Goal: Task Accomplishment & Management: Manage account settings

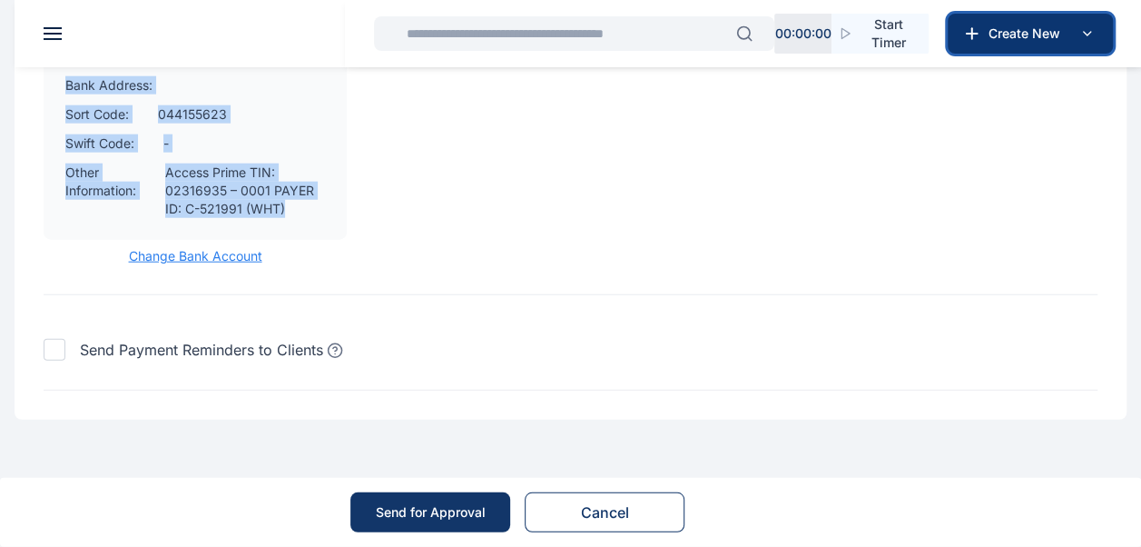
click at [1089, 38] on icon at bounding box center [1087, 34] width 22 height 22
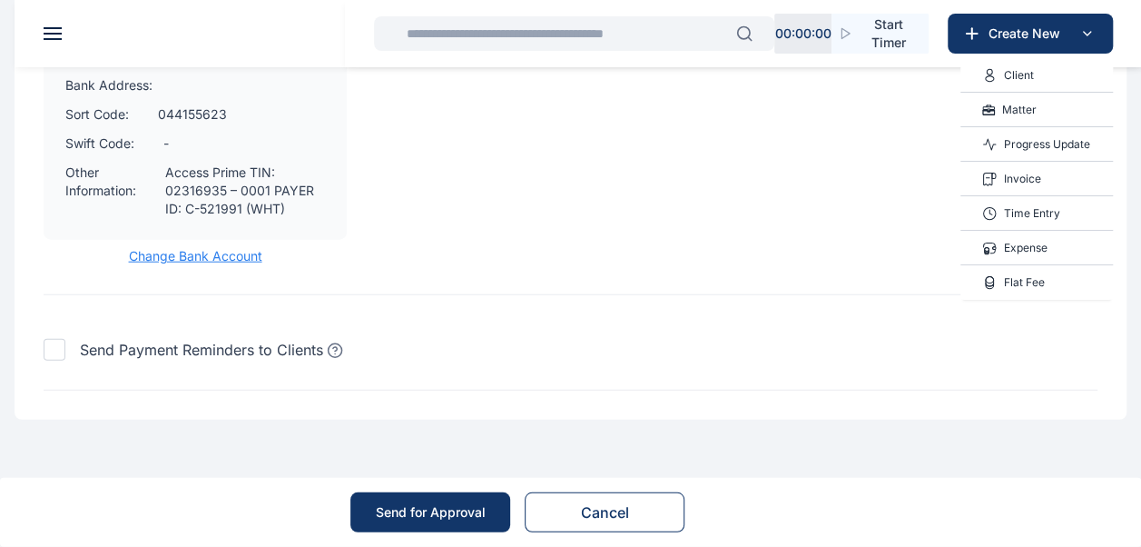
click at [1060, 118] on div "Matter" at bounding box center [1037, 110] width 153 height 35
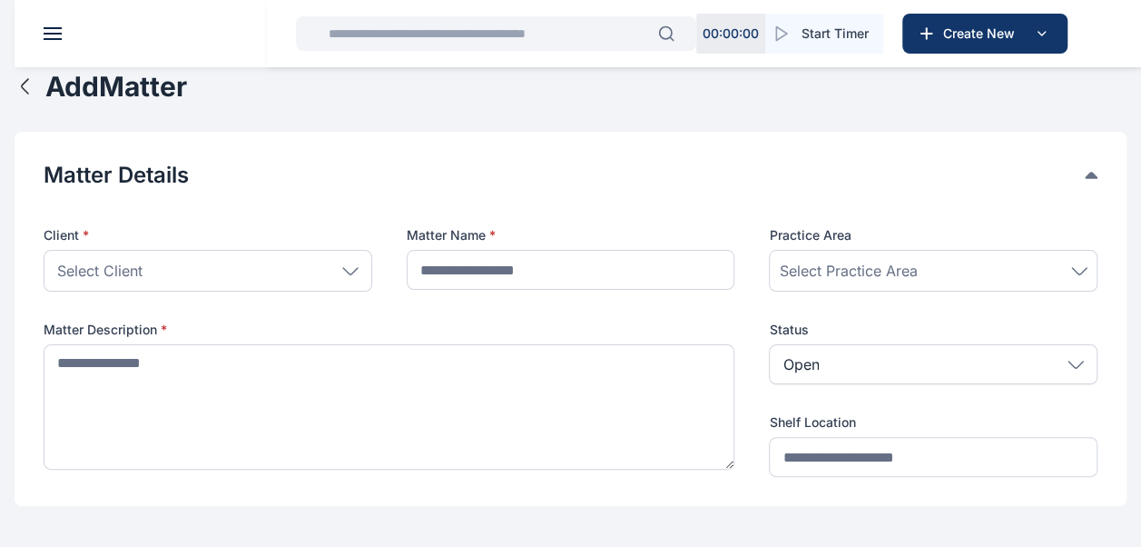
click at [52, 23] on header at bounding box center [585, 33] width 1141 height 67
click at [58, 36] on button at bounding box center [53, 33] width 18 height 13
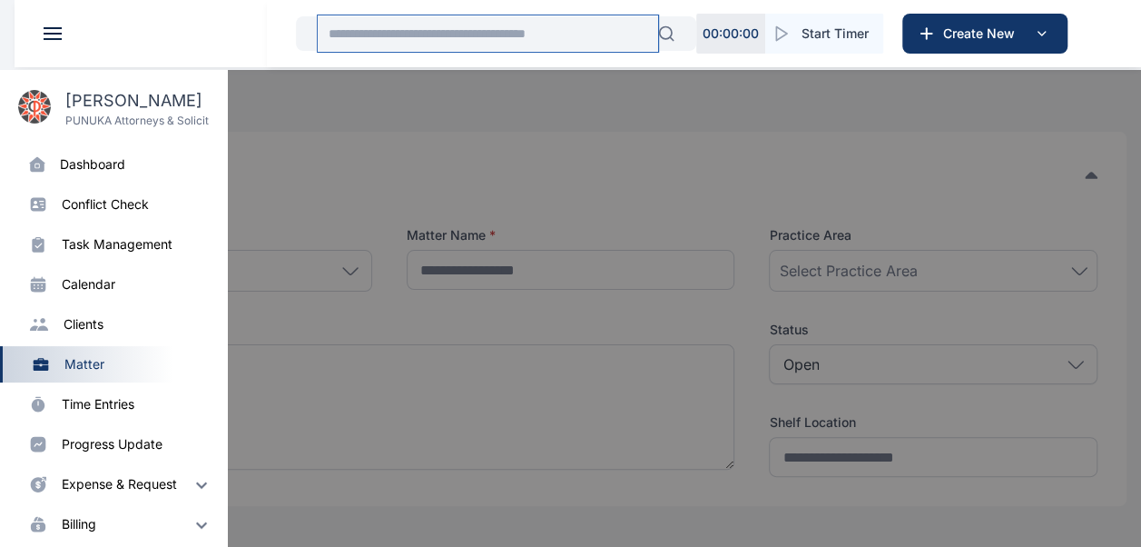
click at [438, 45] on input "text" at bounding box center [488, 33] width 341 height 36
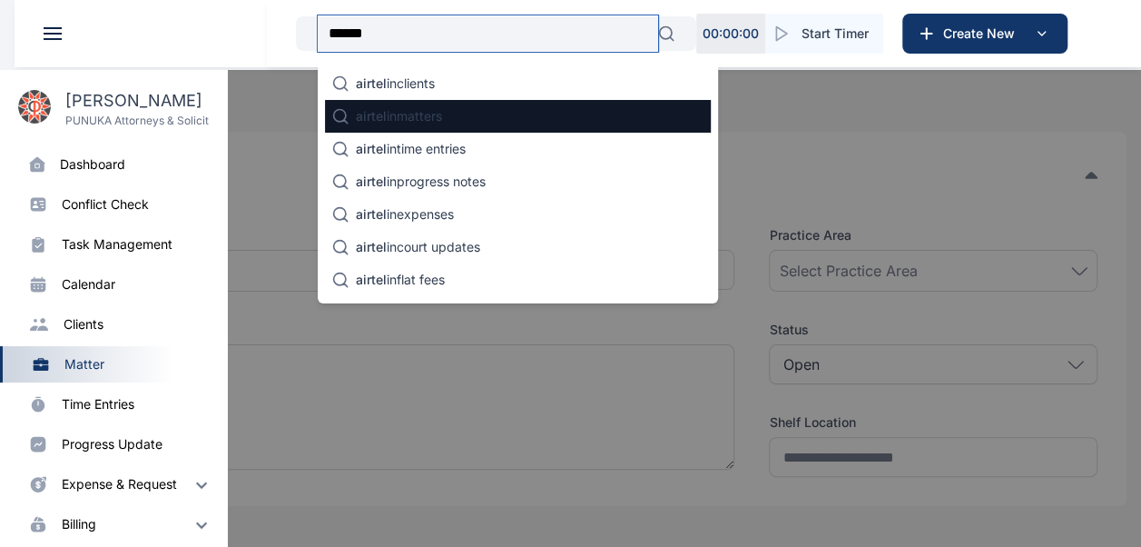
type input "******"
click at [468, 127] on div "airtel in matters" at bounding box center [518, 116] width 386 height 33
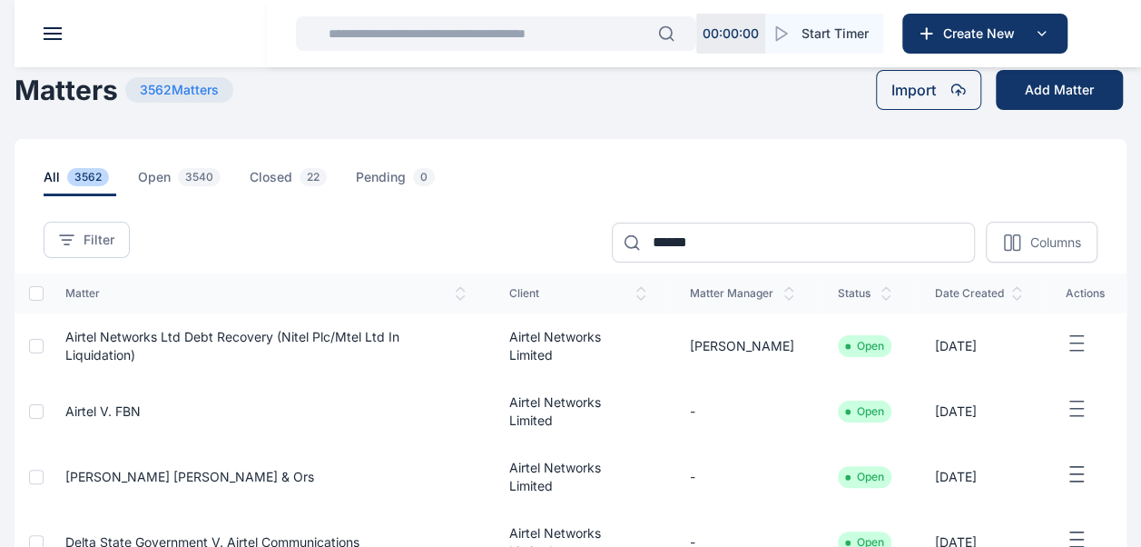
click at [225, 409] on td "Airtel v. FBN" at bounding box center [266, 411] width 444 height 65
click at [153, 398] on td "Airtel v. FBN" at bounding box center [266, 411] width 444 height 65
click at [154, 425] on td "Airtel v. FBN" at bounding box center [266, 411] width 444 height 65
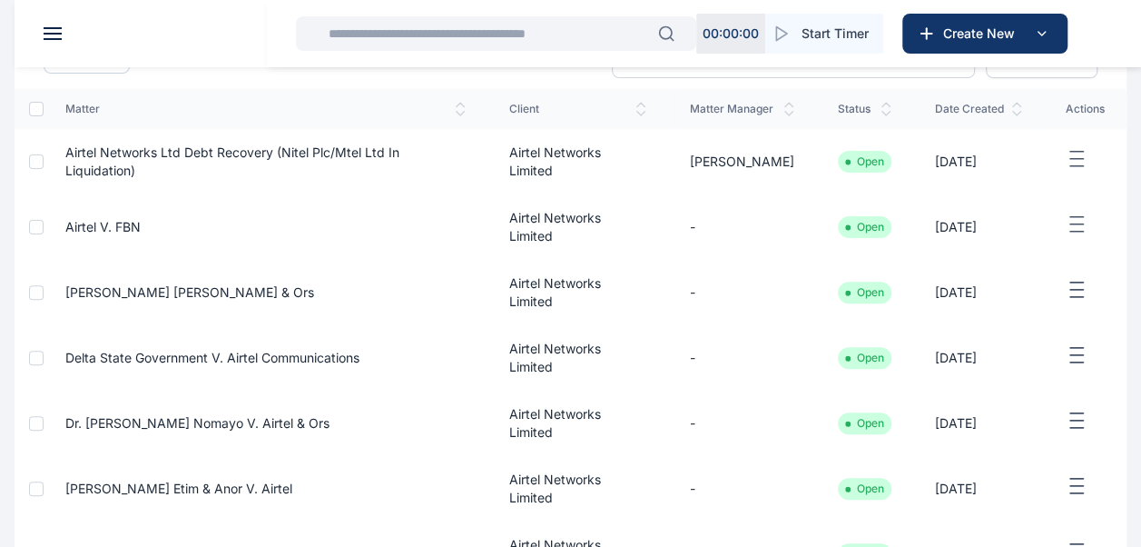
scroll to position [188, 0]
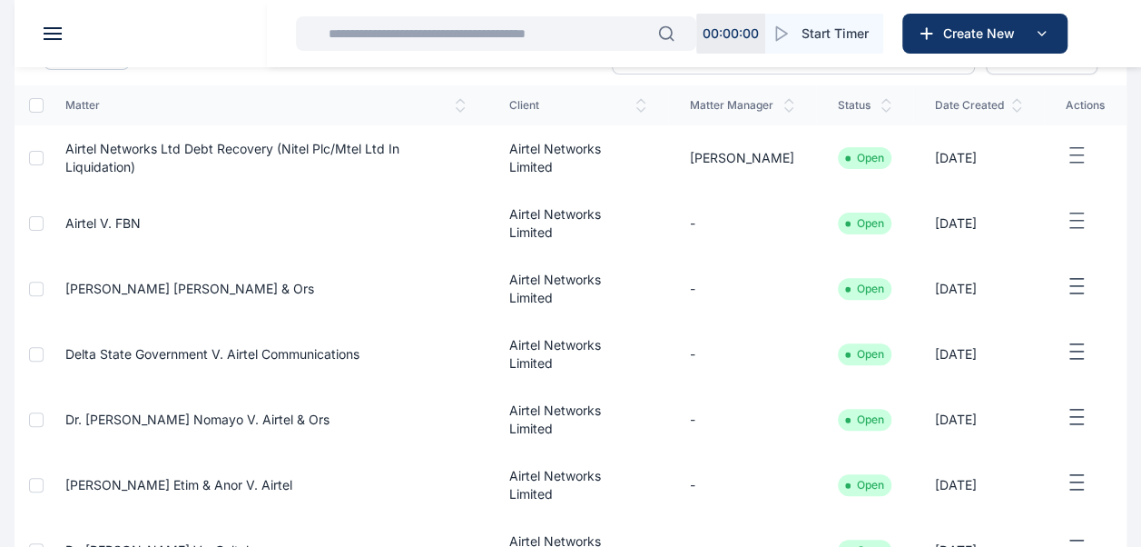
click at [102, 228] on span "Airtel v. FBN" at bounding box center [102, 222] width 75 height 15
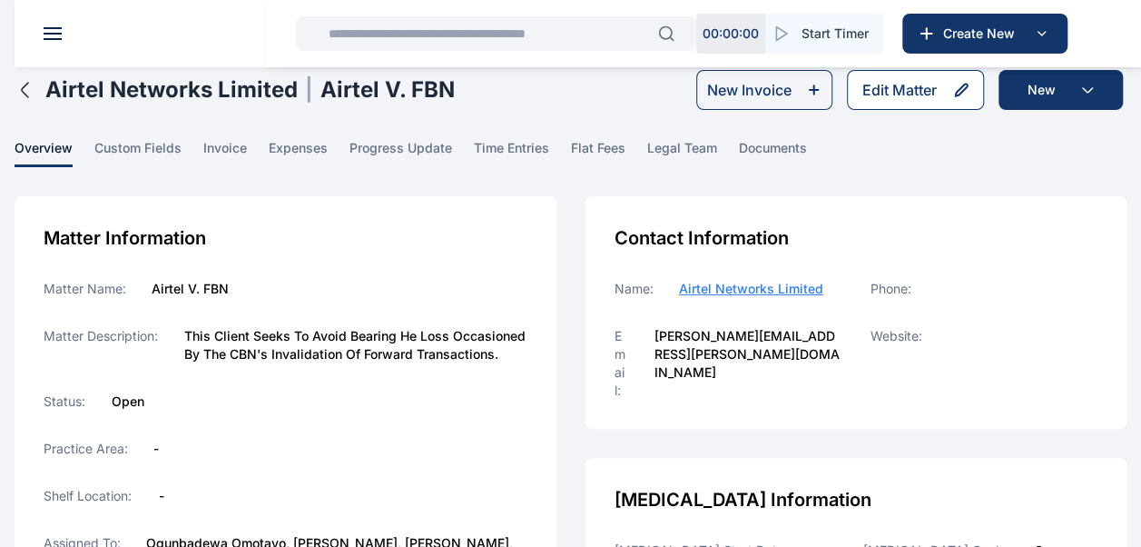
click at [912, 94] on div "Edit Matter" at bounding box center [900, 90] width 74 height 22
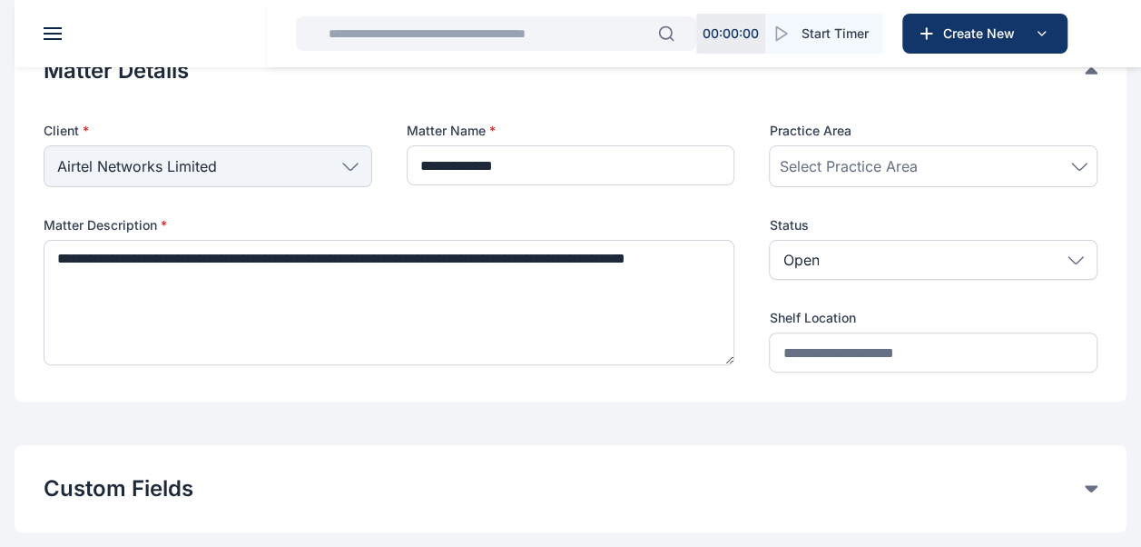
type input "**********"
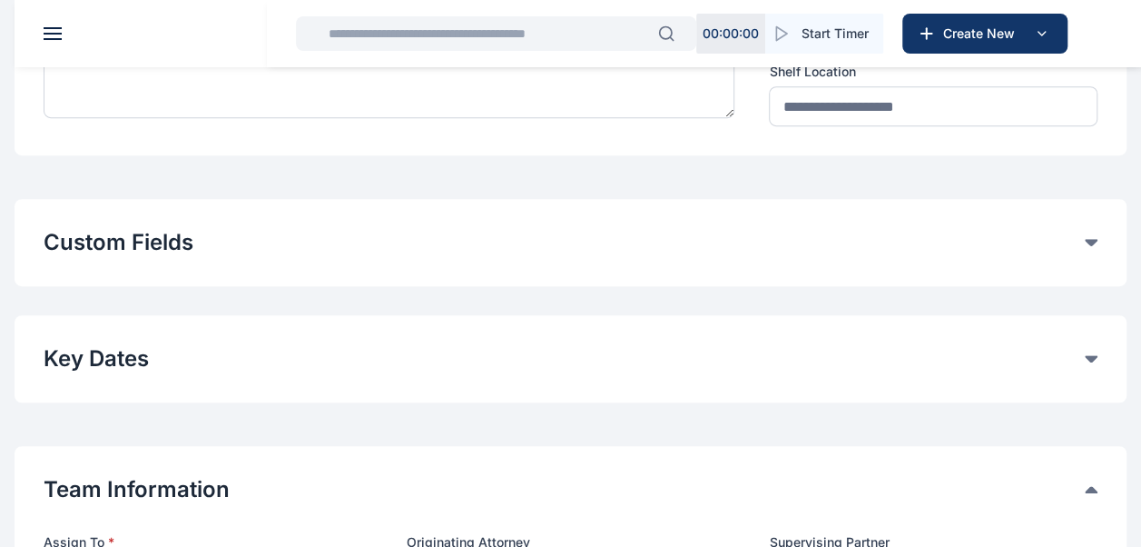
scroll to position [210, 0]
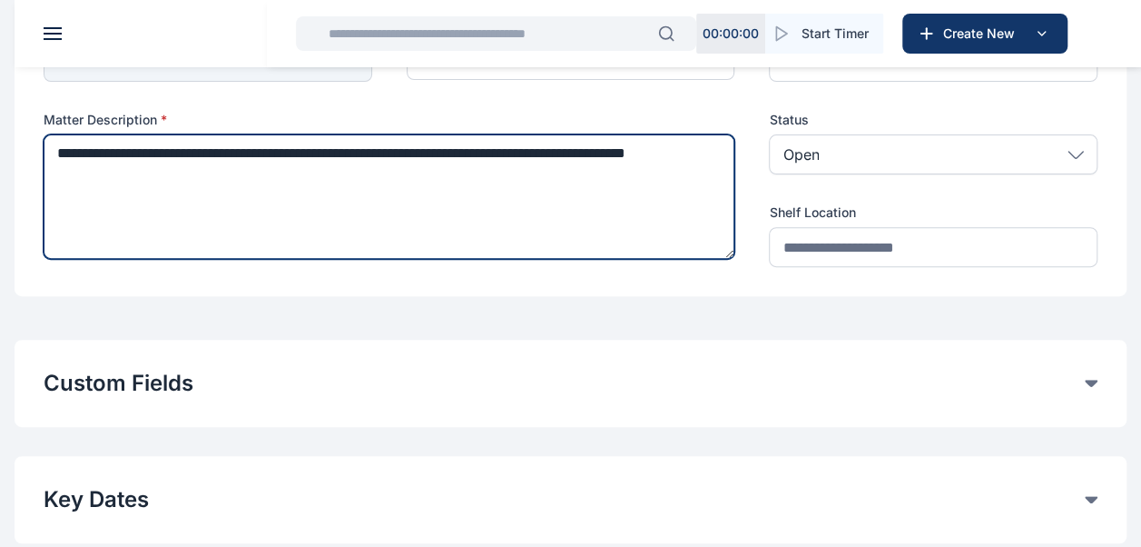
click at [148, 172] on textarea "**********" at bounding box center [389, 196] width 691 height 124
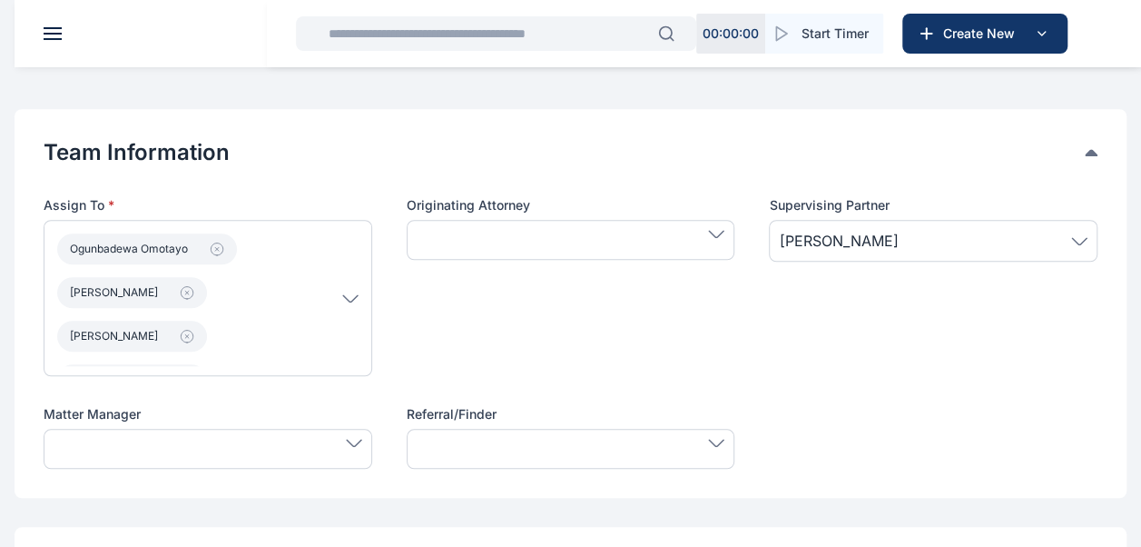
scroll to position [688, 0]
type textarea "**********"
click at [262, 334] on p "Ogunbadewa [PERSON_NAME] [PERSON_NAME] [PERSON_NAME]" at bounding box center [199, 297] width 285 height 136
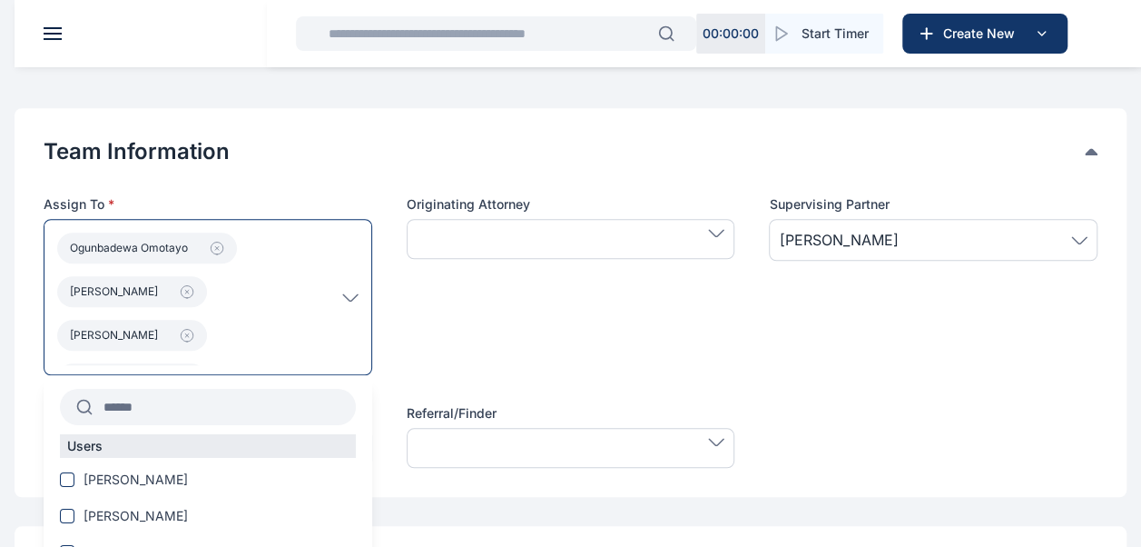
click at [211, 418] on input "text" at bounding box center [224, 406] width 263 height 33
click at [188, 470] on span "[PERSON_NAME]" at bounding box center [136, 479] width 104 height 18
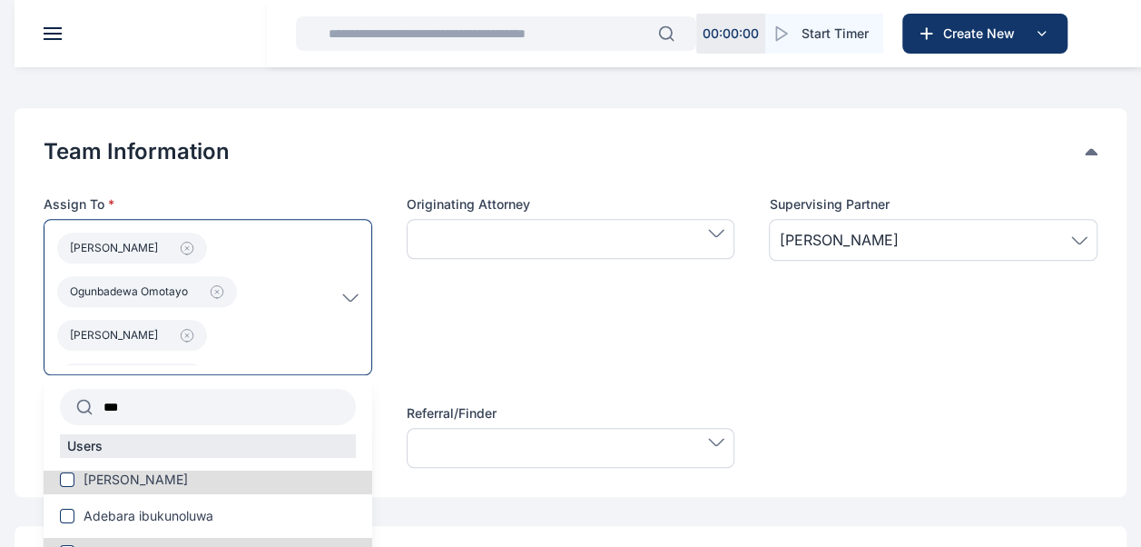
click at [254, 320] on p "[PERSON_NAME] [PERSON_NAME] [PERSON_NAME] [PERSON_NAME]" at bounding box center [199, 297] width 285 height 136
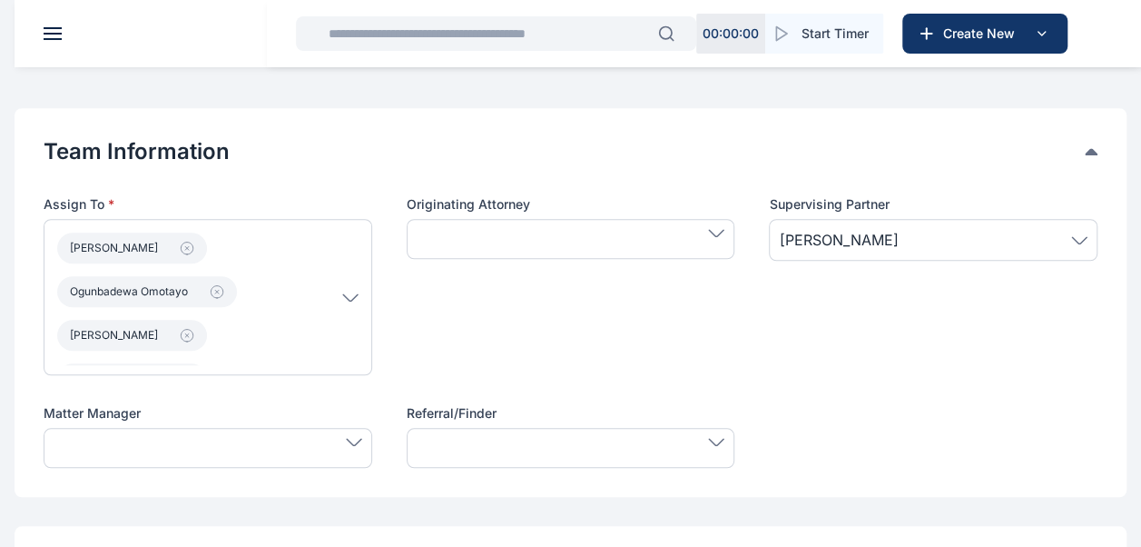
scroll to position [73, 0]
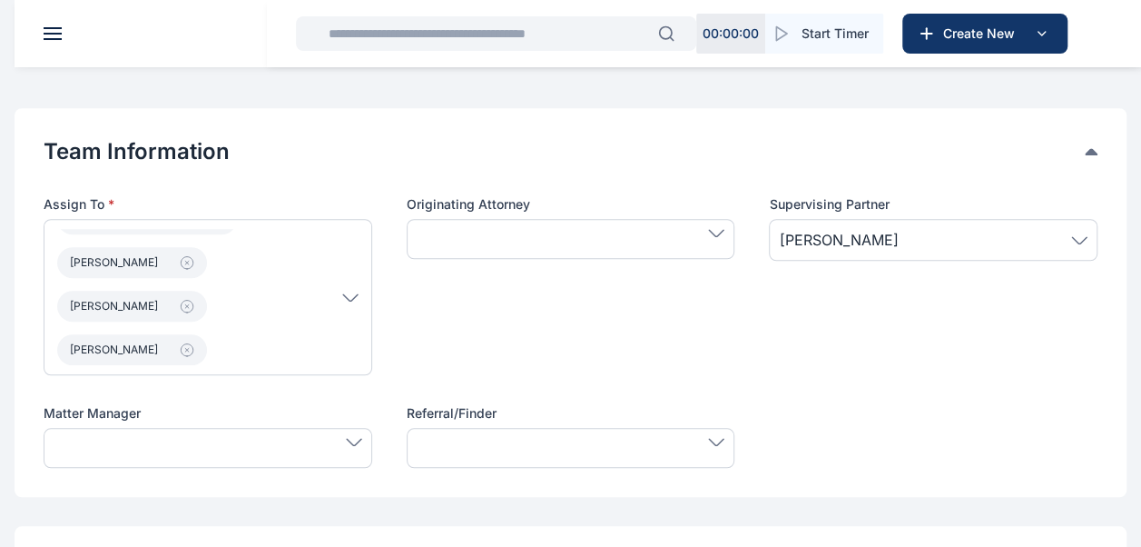
click at [254, 320] on p "[PERSON_NAME] [PERSON_NAME] [PERSON_NAME] [PERSON_NAME]" at bounding box center [199, 297] width 285 height 136
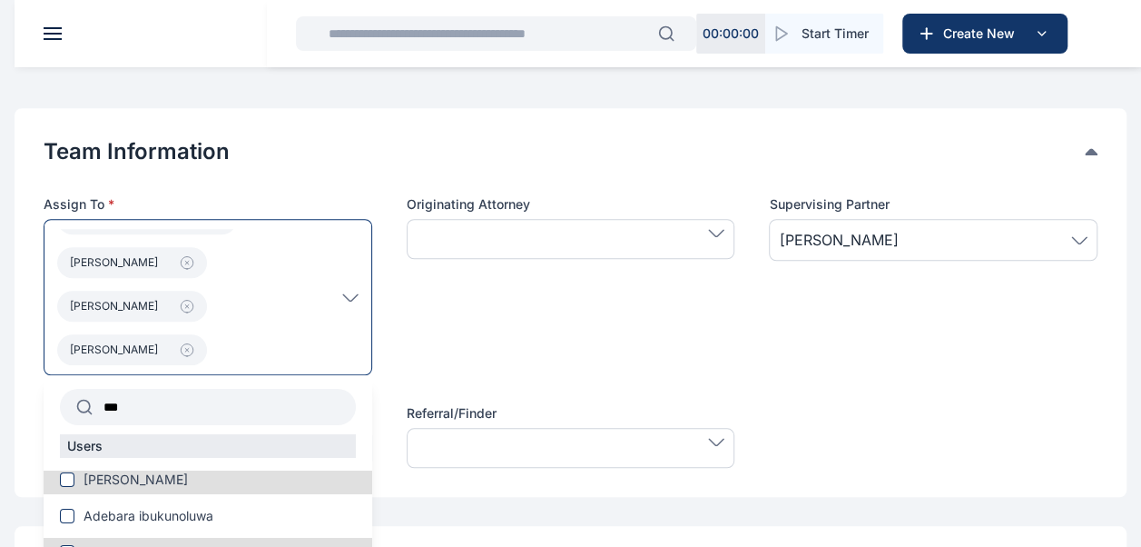
click at [213, 409] on input "***" at bounding box center [224, 406] width 263 height 33
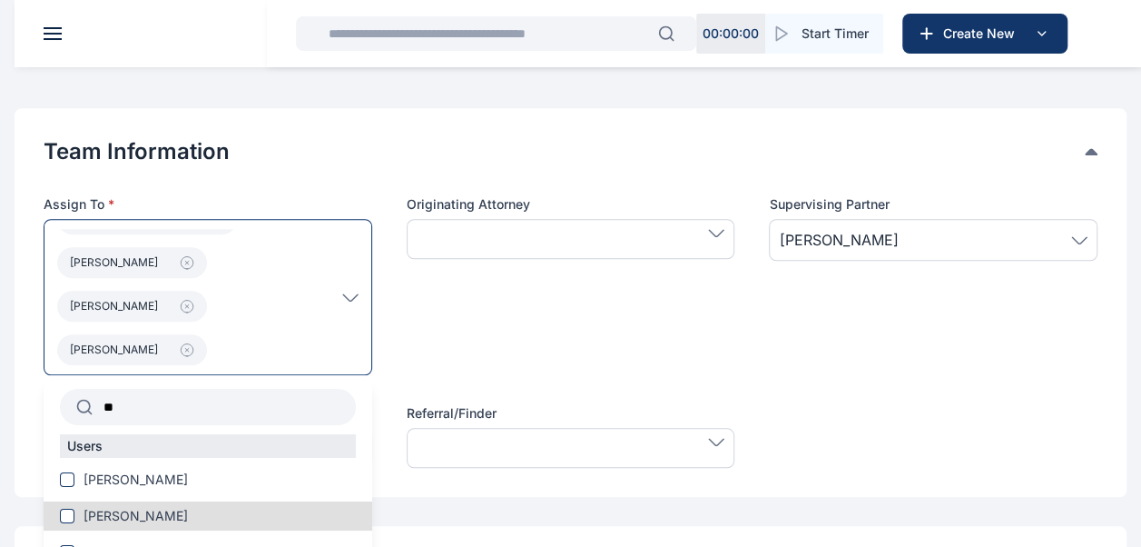
type input "*"
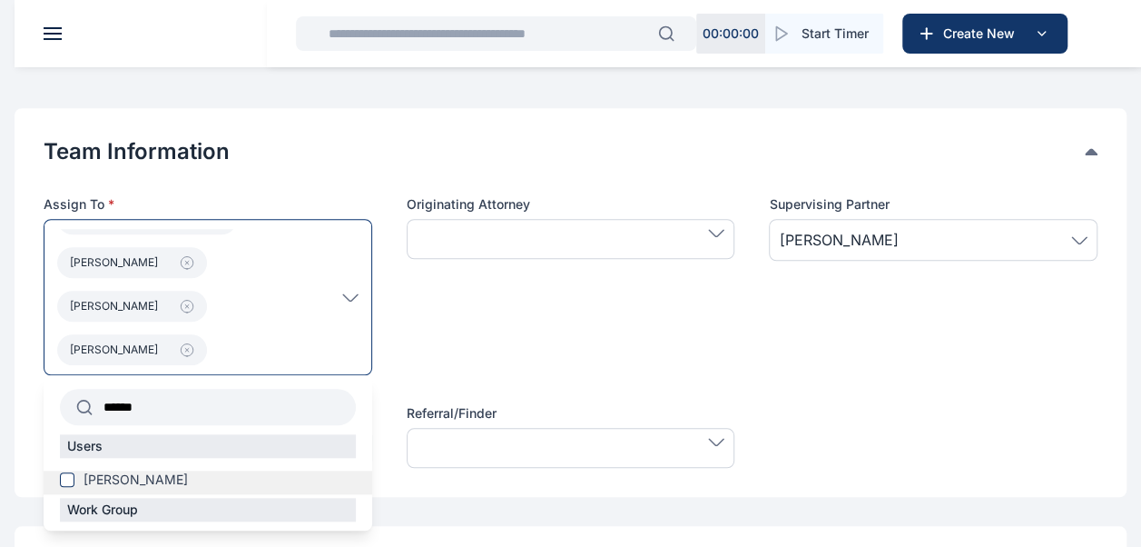
click at [174, 481] on span "[PERSON_NAME]" at bounding box center [136, 479] width 104 height 18
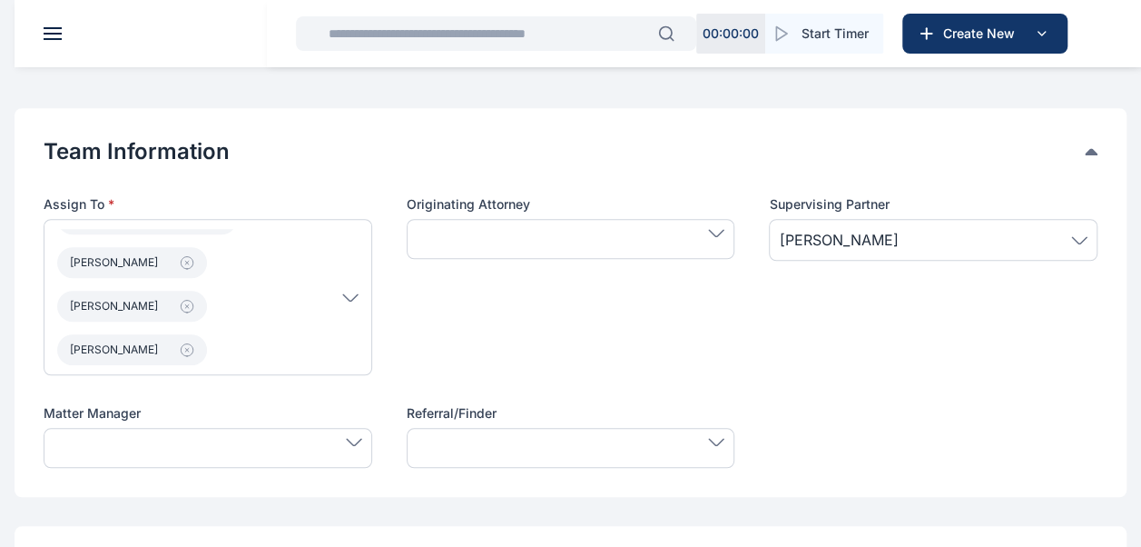
click at [481, 351] on div "Originating Attorney" at bounding box center [571, 285] width 329 height 180
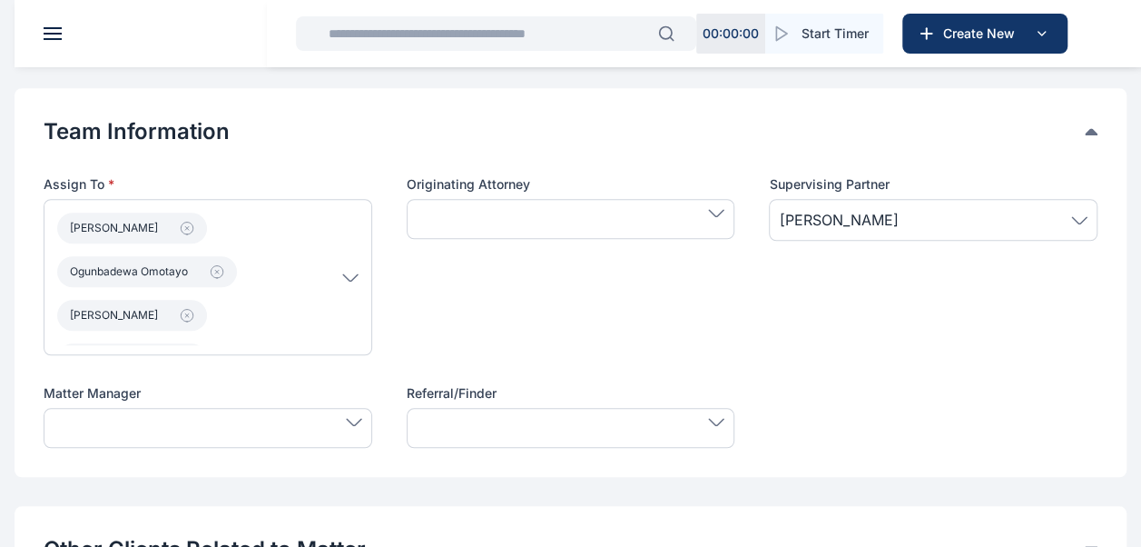
scroll to position [116, 0]
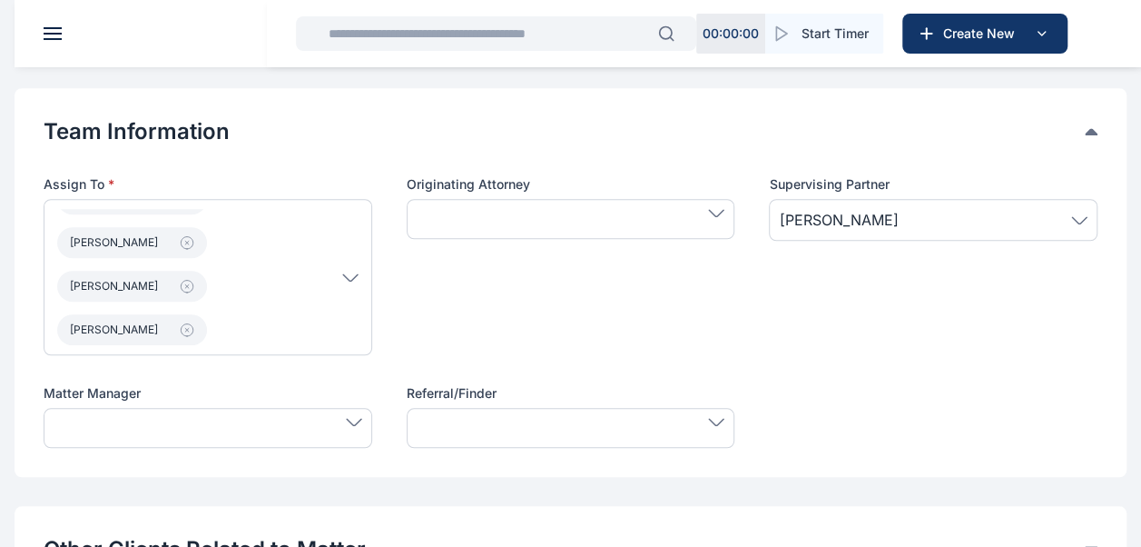
click at [238, 298] on p "[PERSON_NAME] [PERSON_NAME] Idigbe [PERSON_NAME] [PERSON_NAME]" at bounding box center [199, 277] width 285 height 136
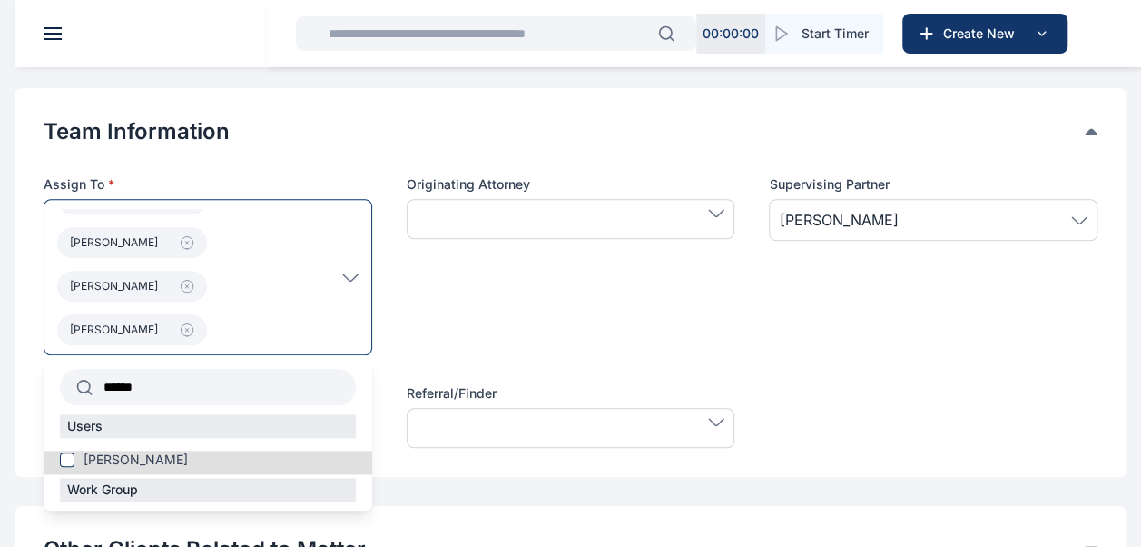
click at [232, 380] on input "******" at bounding box center [224, 386] width 263 height 33
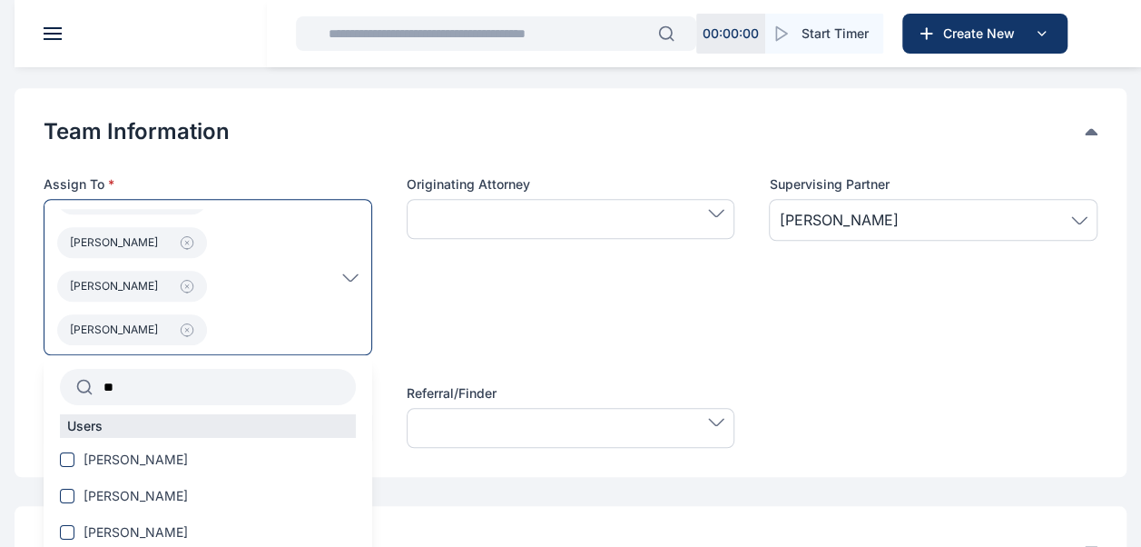
type input "*"
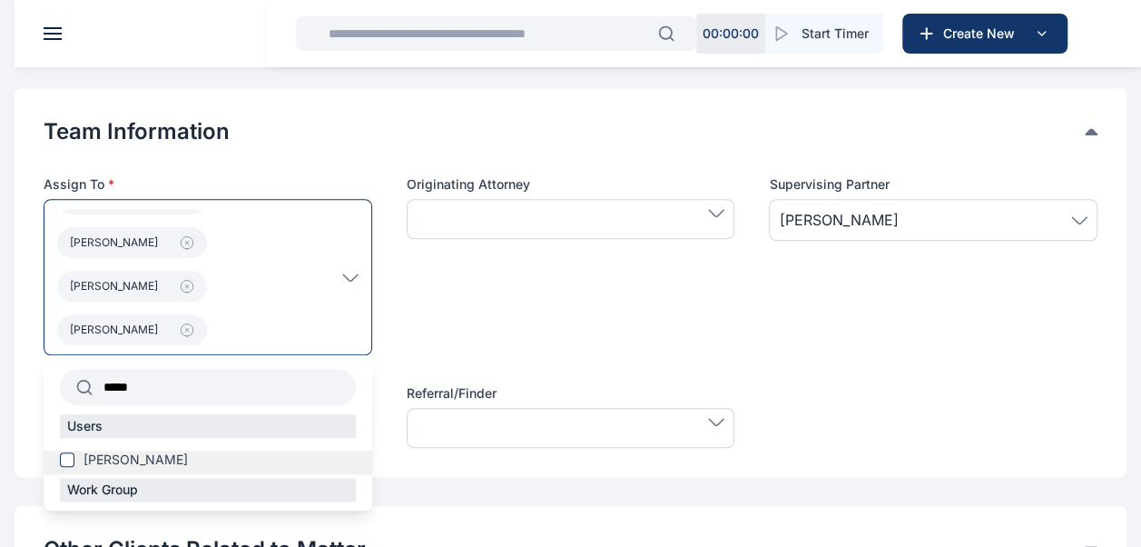
type input "*****"
click at [70, 452] on span at bounding box center [67, 459] width 15 height 15
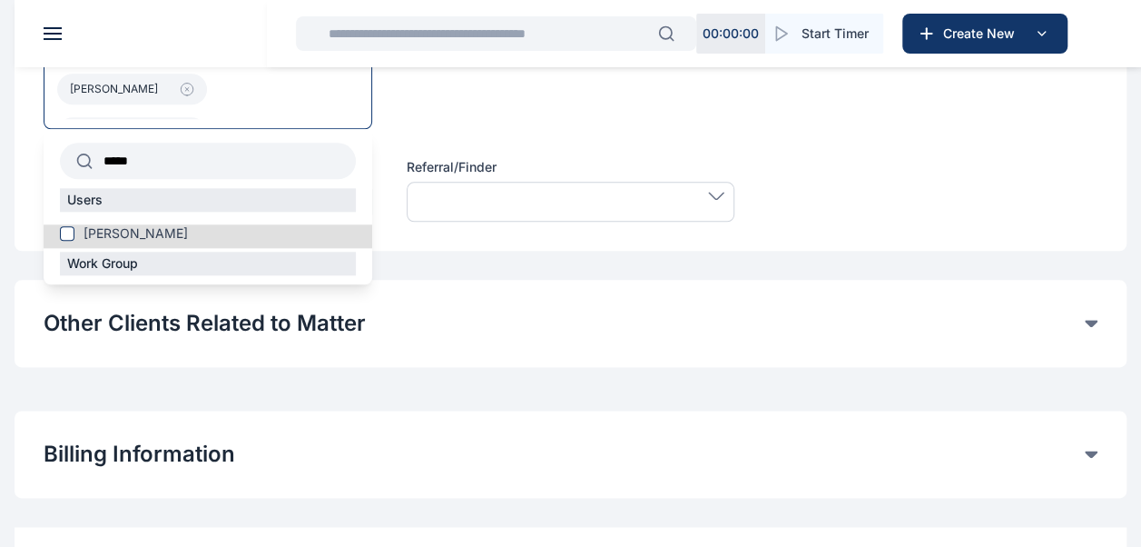
scroll to position [1030, 0]
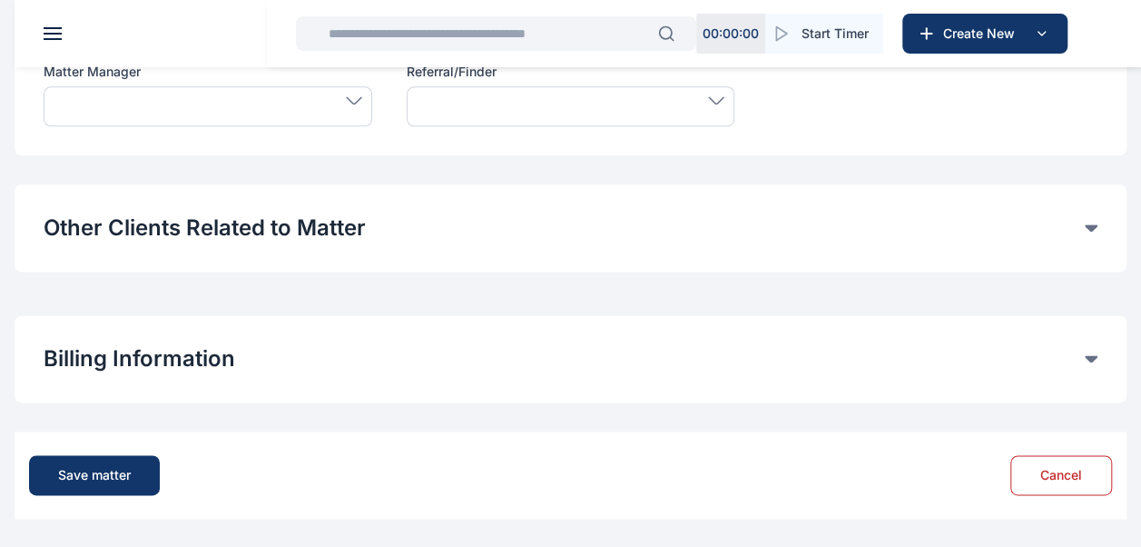
click at [114, 476] on div "Save matter" at bounding box center [94, 475] width 73 height 18
